Goal: Information Seeking & Learning: Find specific fact

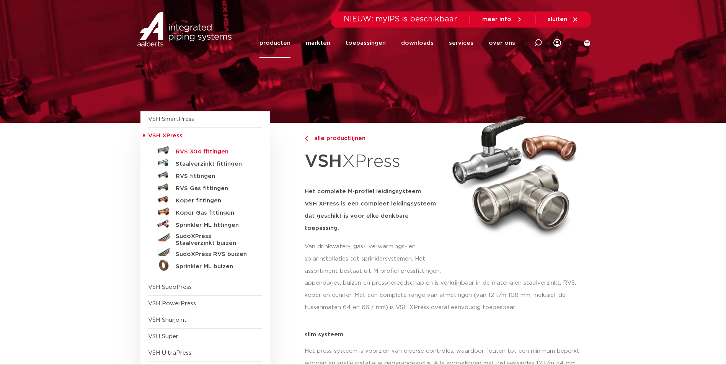
click at [187, 152] on h5 "RVS 304 fittingen" at bounding box center [214, 152] width 76 height 7
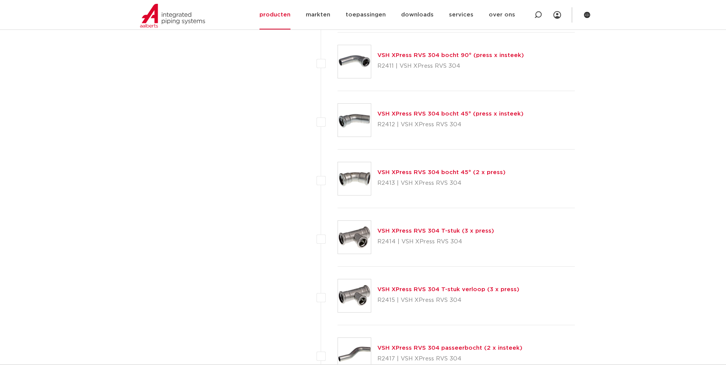
scroll to position [613, 0]
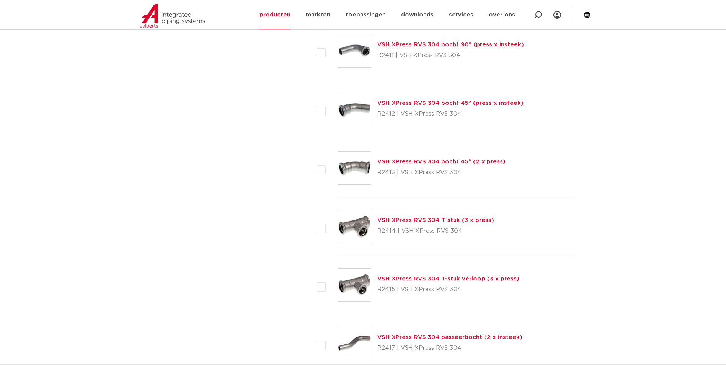
click at [406, 221] on link "VSH XPress RVS 304 T-stuk (3 x press)" at bounding box center [435, 220] width 117 height 6
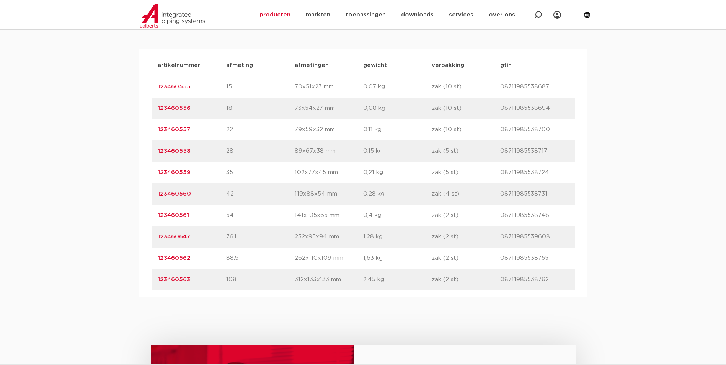
scroll to position [498, 0]
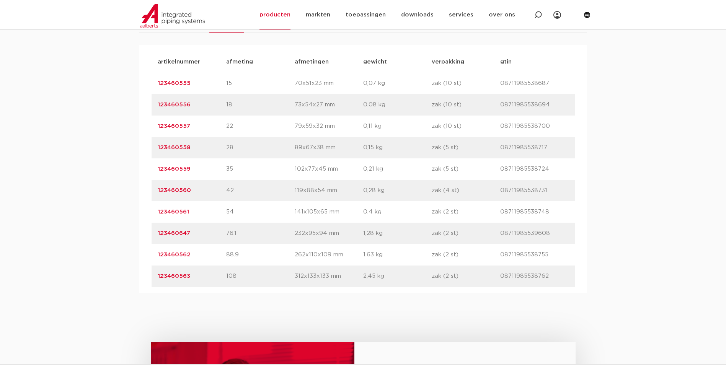
drag, startPoint x: 195, startPoint y: 150, endPoint x: 147, endPoint y: 150, distance: 47.9
click at [147, 150] on div "artikelnummer afmeting afmetingen gewicht verpakking gtin artikelnummer 1234605…" at bounding box center [363, 169] width 448 height 248
copy link "123460558"
drag, startPoint x: 194, startPoint y: 126, endPoint x: 147, endPoint y: 129, distance: 47.5
click at [147, 129] on div "artikelnummer afmeting afmetingen gewicht verpakking gtin artikelnummer 1234605…" at bounding box center [363, 169] width 448 height 248
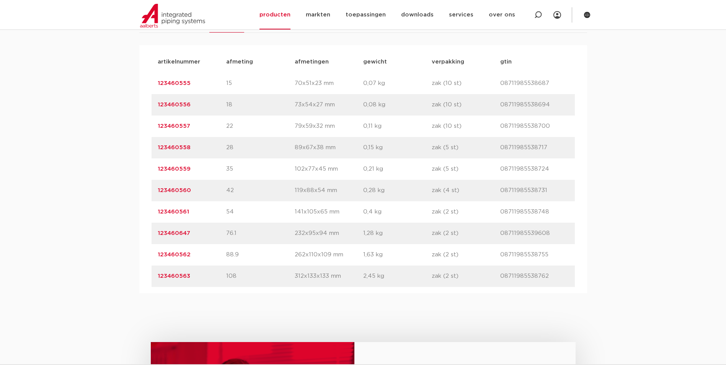
copy link "123460557"
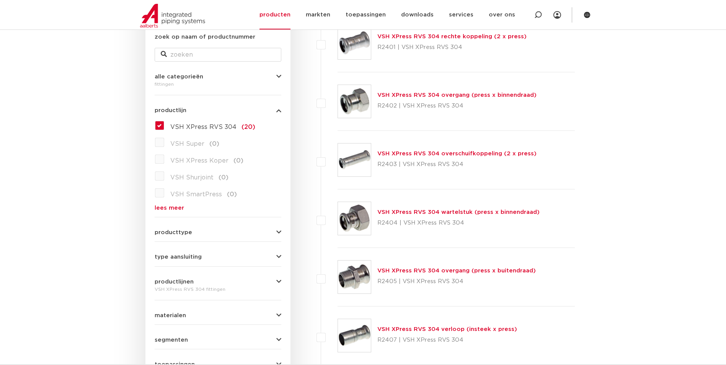
scroll to position [38, 0]
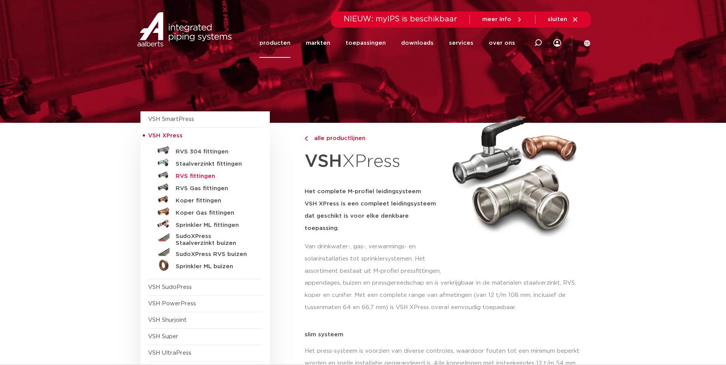
click at [194, 177] on h5 "RVS fittingen" at bounding box center [214, 176] width 76 height 7
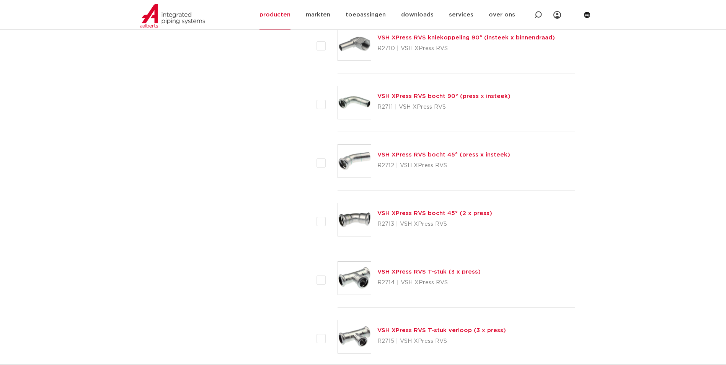
scroll to position [689, 0]
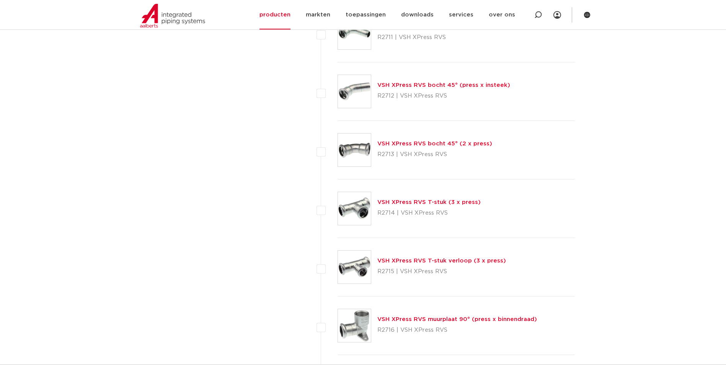
click at [414, 200] on link "VSH XPress RVS T-stuk (3 x press)" at bounding box center [428, 202] width 103 height 6
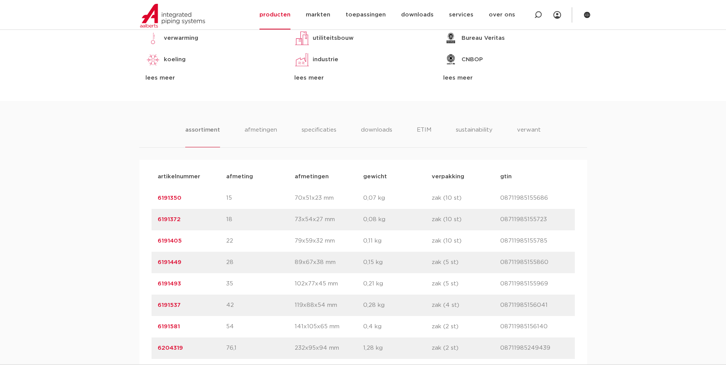
drag, startPoint x: 182, startPoint y: 245, endPoint x: 148, endPoint y: 245, distance: 34.1
click at [148, 245] on div "artikelnummer afmeting [GEOGRAPHIC_DATA] gewicht verpakking gtin artikelnummer …" at bounding box center [363, 284] width 448 height 248
copy link "6191405"
